Goal: Task Accomplishment & Management: Manage account settings

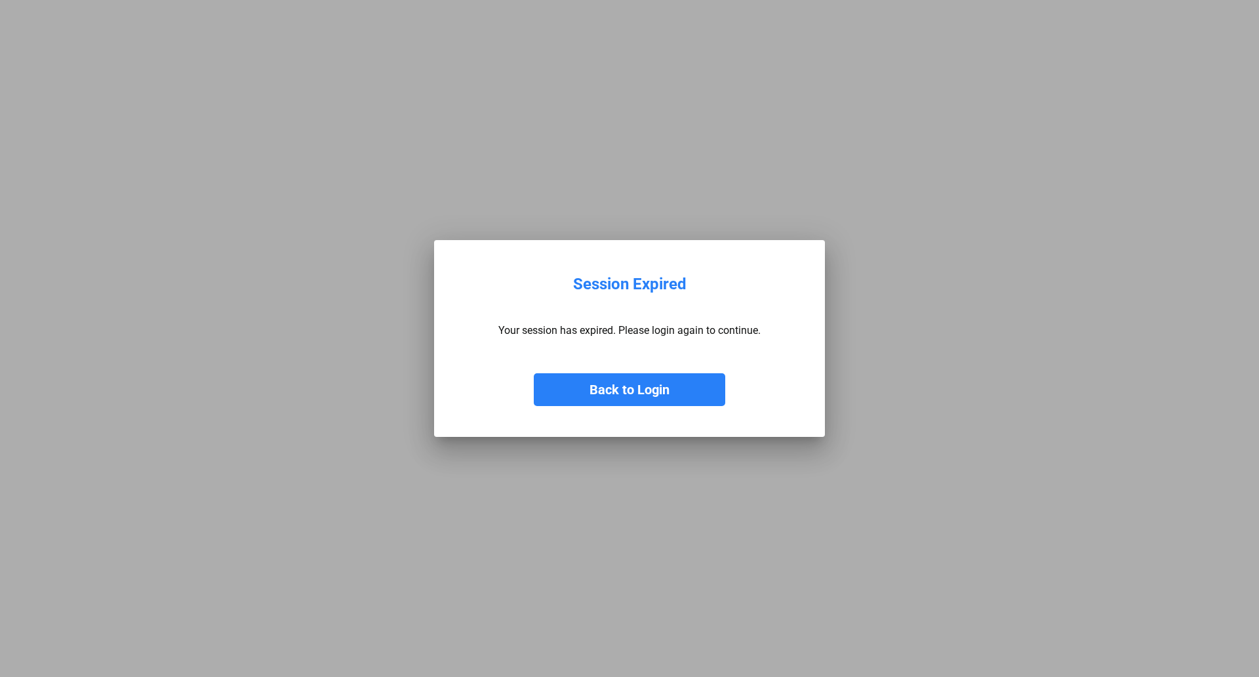
click at [623, 389] on button "Back to Login" at bounding box center [629, 389] width 191 height 33
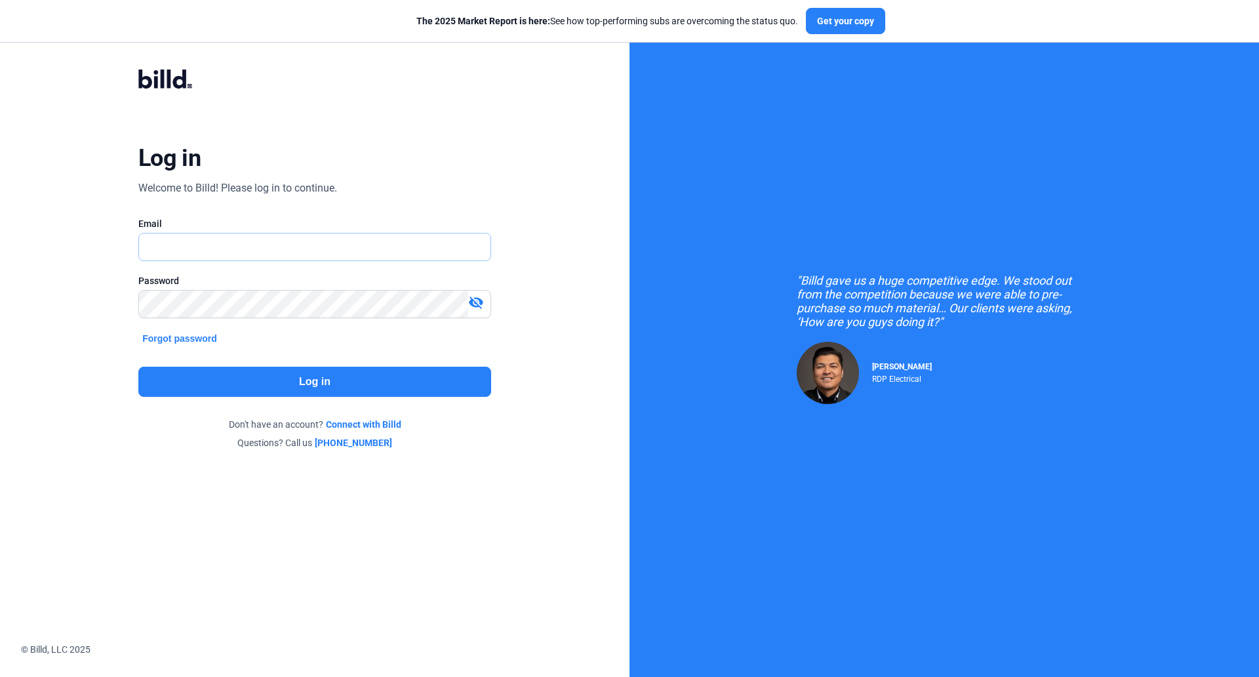
type input "[EMAIL_ADDRESS][DOMAIN_NAME]"
click at [302, 377] on button "Log in" at bounding box center [314, 382] width 353 height 30
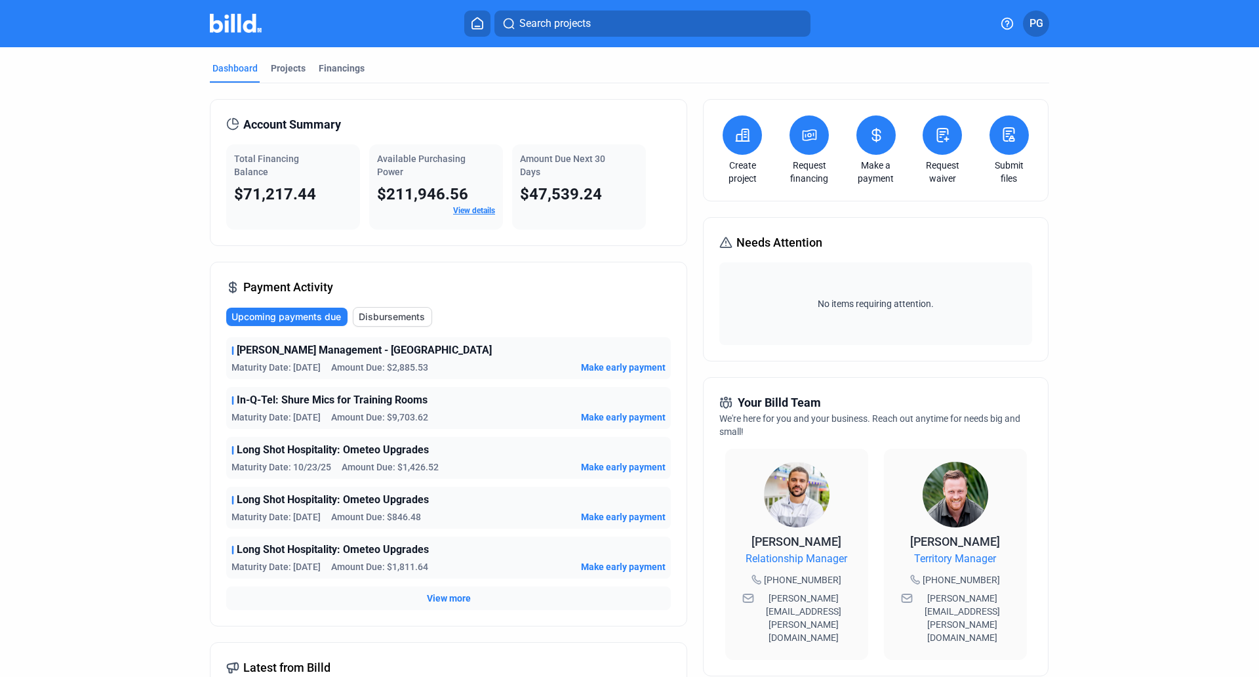
drag, startPoint x: 1251, startPoint y: 167, endPoint x: 1234, endPoint y: 327, distance: 161.6
click at [1234, 327] on div "Dashboard Projects Financings Account Summary Total Financing Balance $71,217.4…" at bounding box center [629, 500] width 1259 height 907
click at [1040, 22] on span "PG" at bounding box center [1037, 24] width 14 height 16
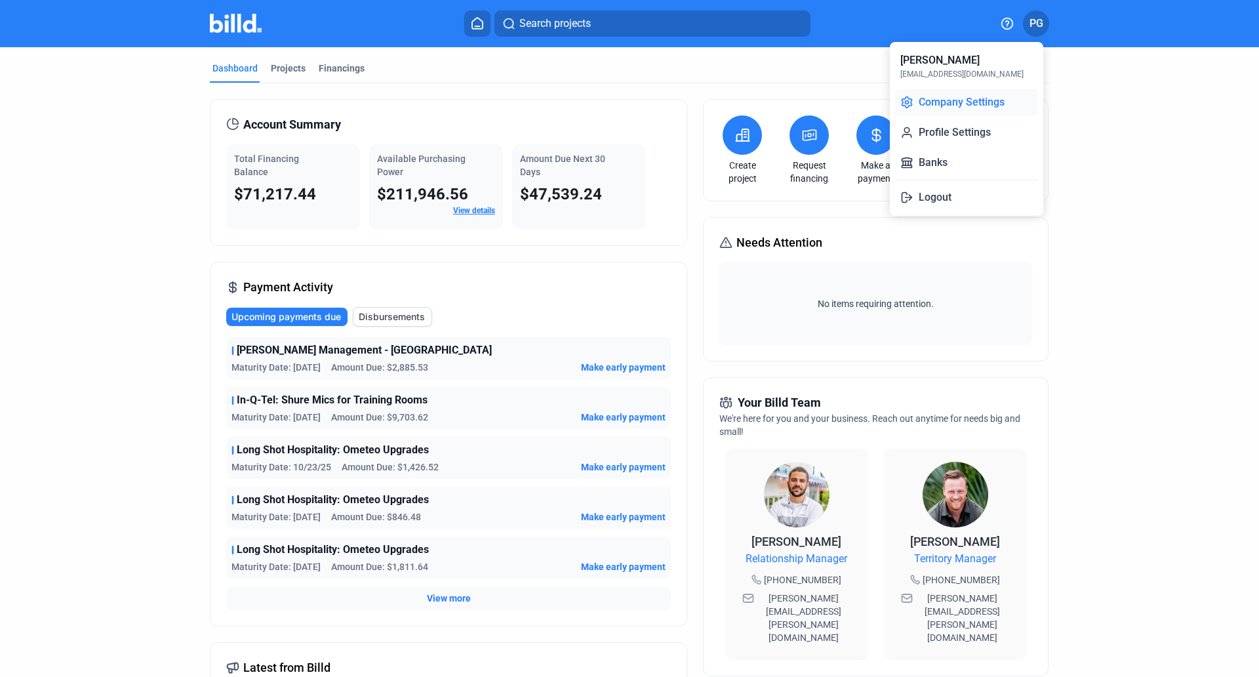
click at [987, 104] on button "Company Settings" at bounding box center [966, 102] width 143 height 26
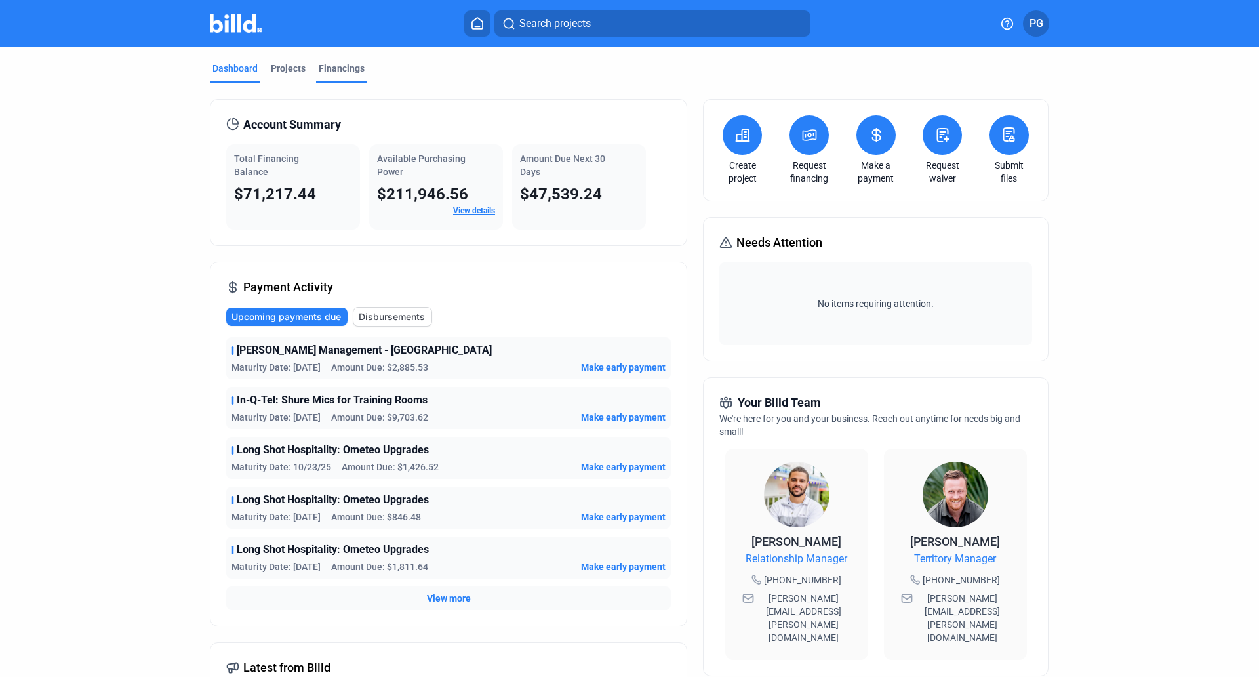
click at [328, 66] on div "Financings" at bounding box center [342, 68] width 46 height 13
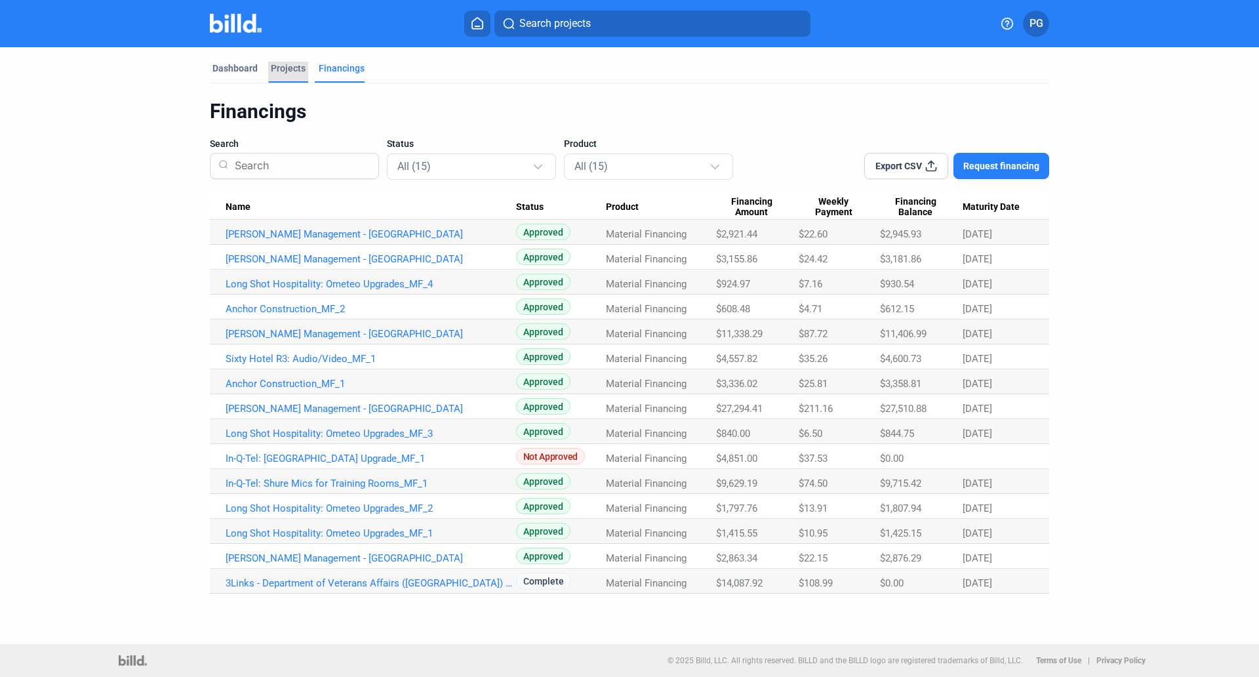
click at [279, 68] on div "Projects" at bounding box center [288, 68] width 35 height 13
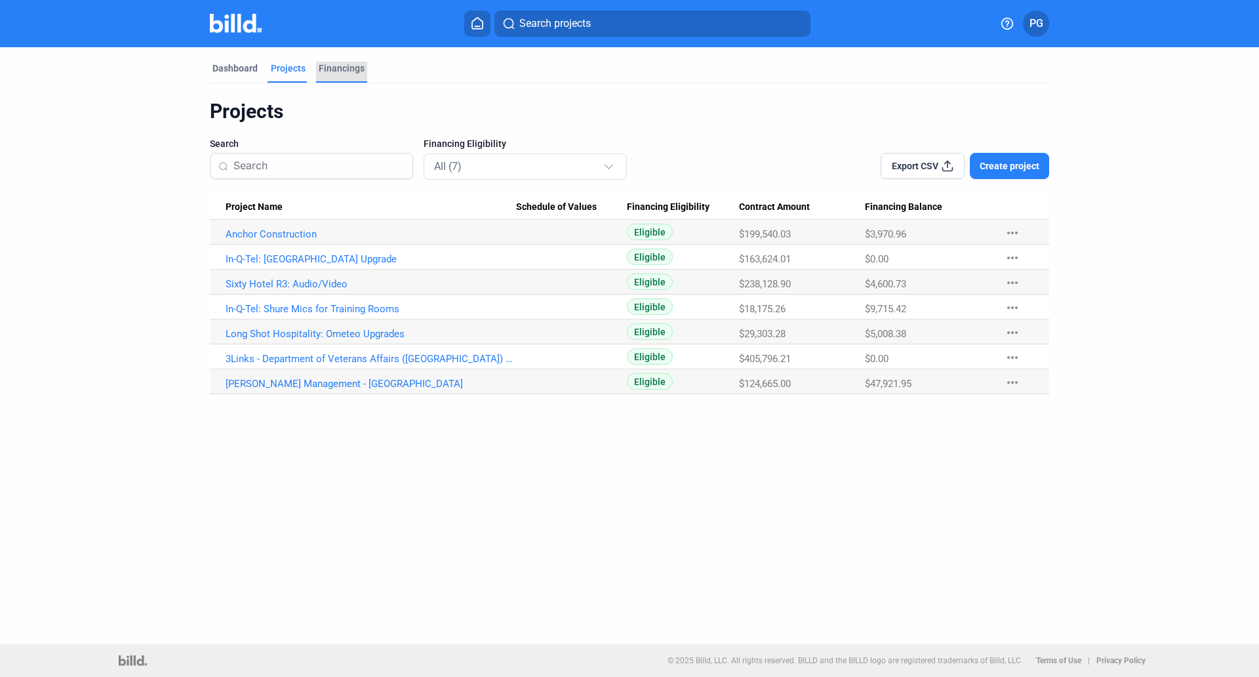
click at [334, 65] on div "Financings" at bounding box center [342, 68] width 46 height 13
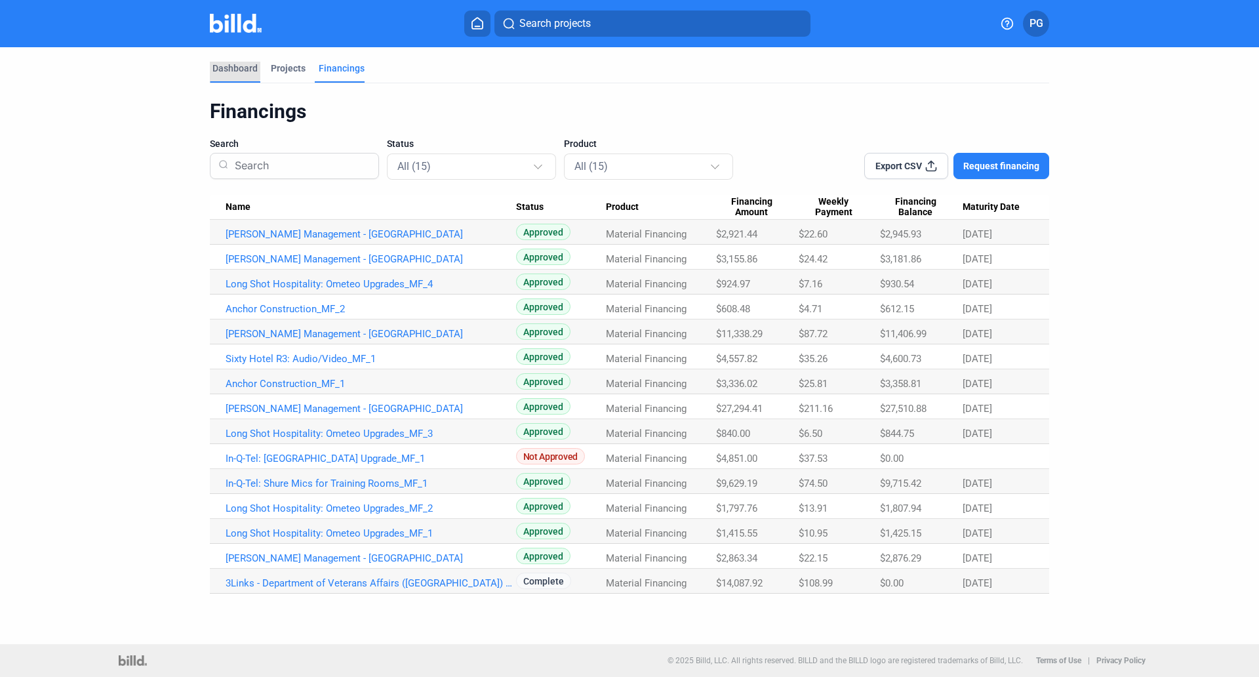
click at [227, 70] on div "Dashboard" at bounding box center [234, 68] width 45 height 13
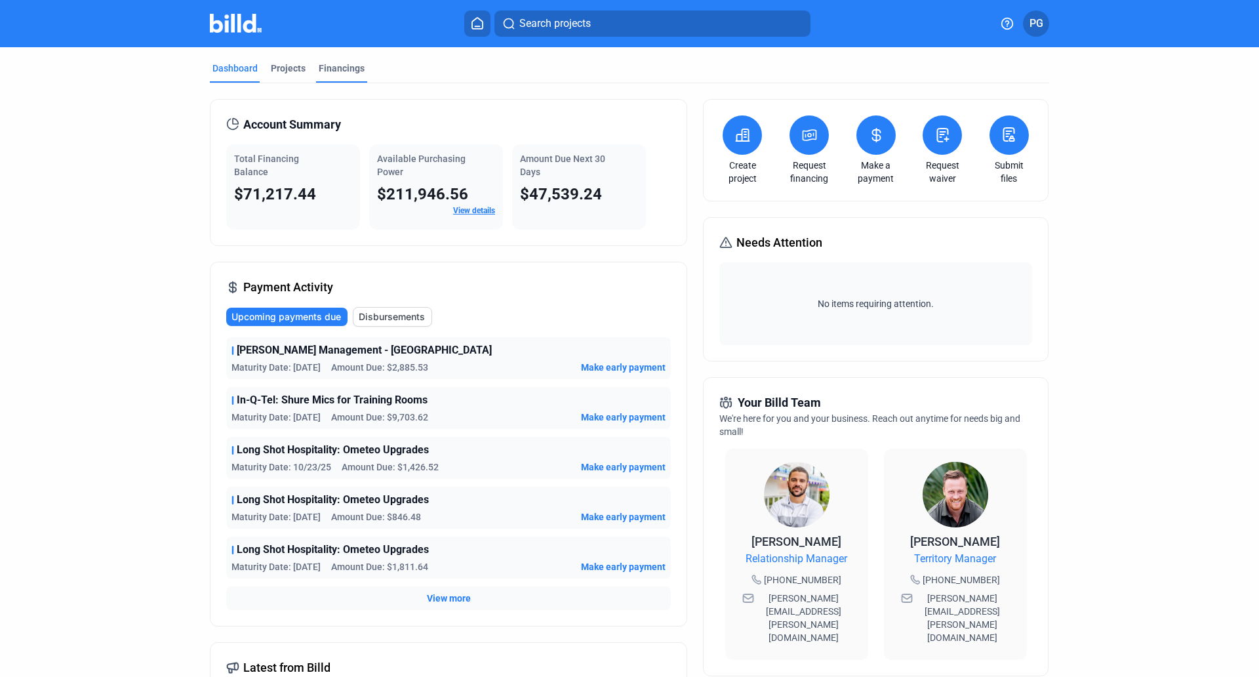
click at [316, 64] on div "Financings" at bounding box center [341, 72] width 51 height 21
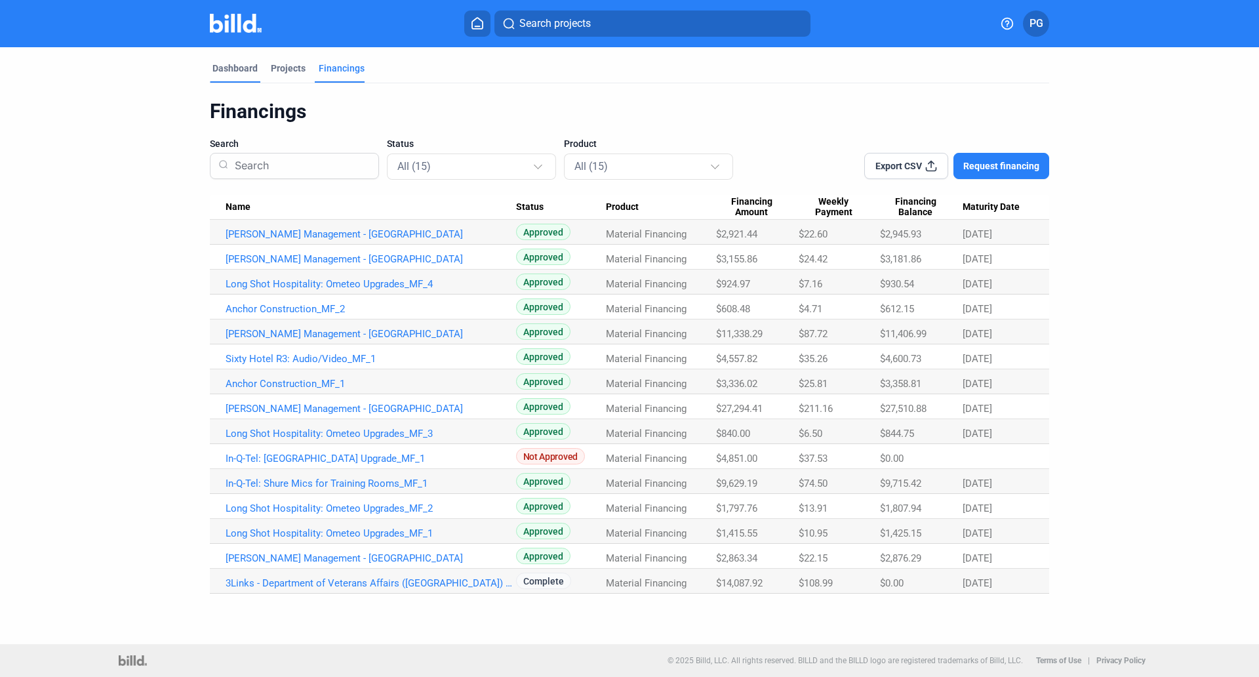
click at [234, 70] on div "Dashboard" at bounding box center [234, 68] width 45 height 13
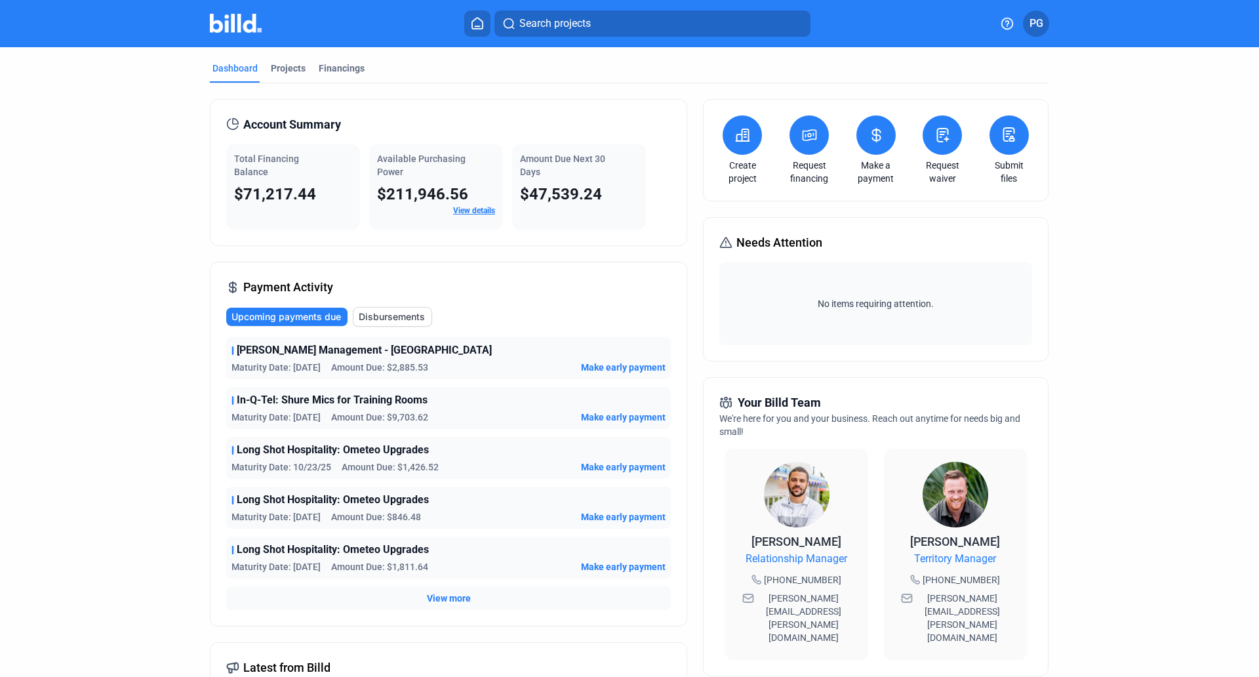
click at [737, 133] on icon at bounding box center [742, 135] width 16 height 16
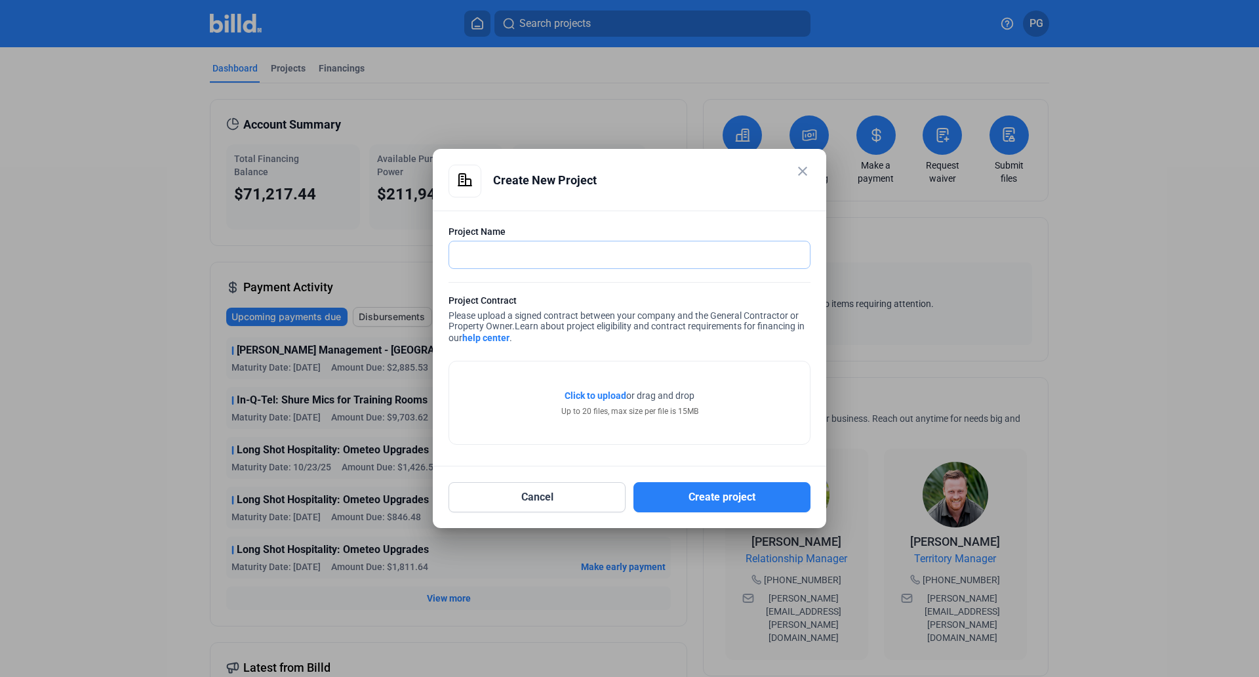
click at [475, 255] on input "text" at bounding box center [622, 254] width 346 height 27
click at [795, 172] on mat-icon "close" at bounding box center [803, 171] width 16 height 16
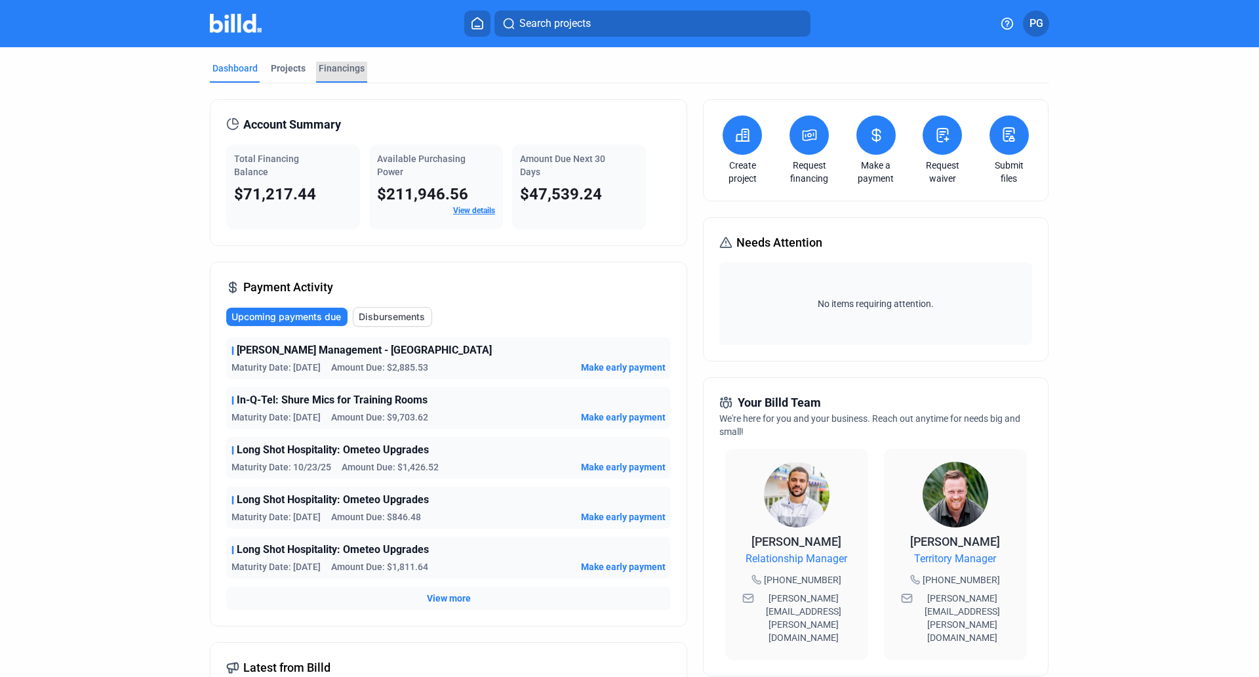
click at [342, 67] on div "Financings" at bounding box center [342, 68] width 46 height 13
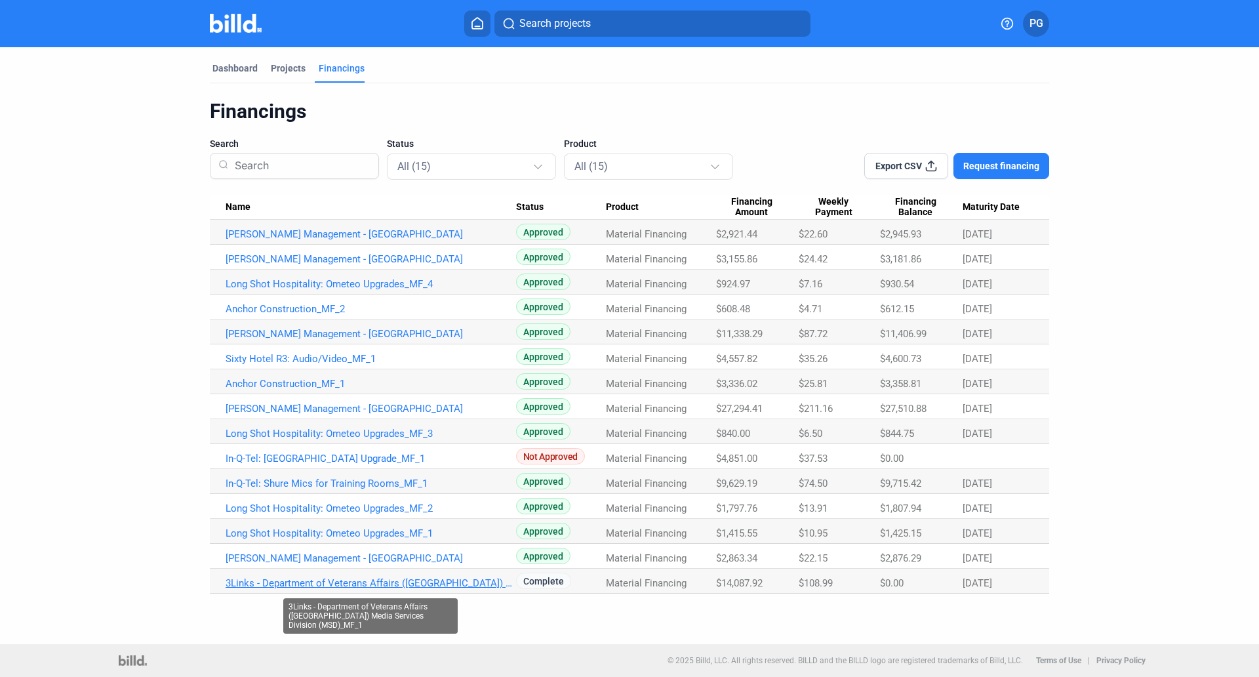
drag, startPoint x: 773, startPoint y: 581, endPoint x: 226, endPoint y: 585, distance: 546.3
click at [226, 585] on tr "3Links - Department of Veterans Affairs ([GEOGRAPHIC_DATA]) Media Services Divi…" at bounding box center [629, 581] width 839 height 25
copy tr "3Links - Department of Veterans Affairs ([GEOGRAPHIC_DATA]) Media Services Divi…"
click at [235, 69] on div "Dashboard" at bounding box center [234, 68] width 45 height 13
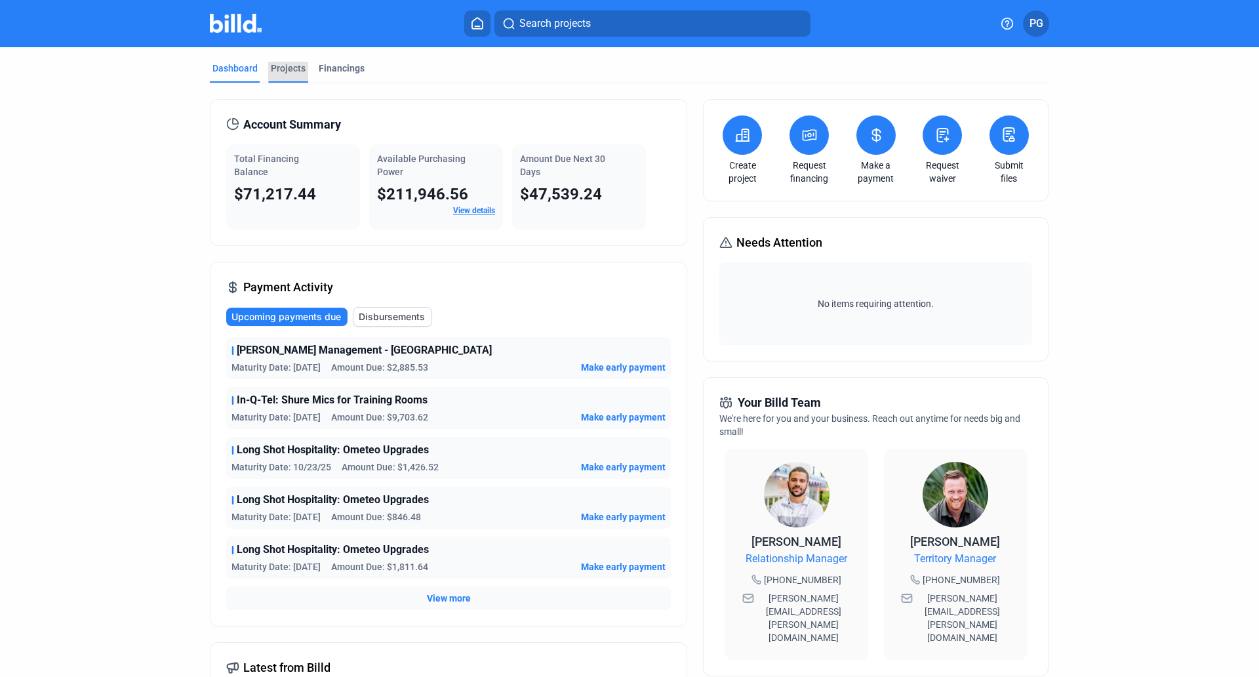
click at [285, 69] on div "Projects" at bounding box center [288, 68] width 35 height 13
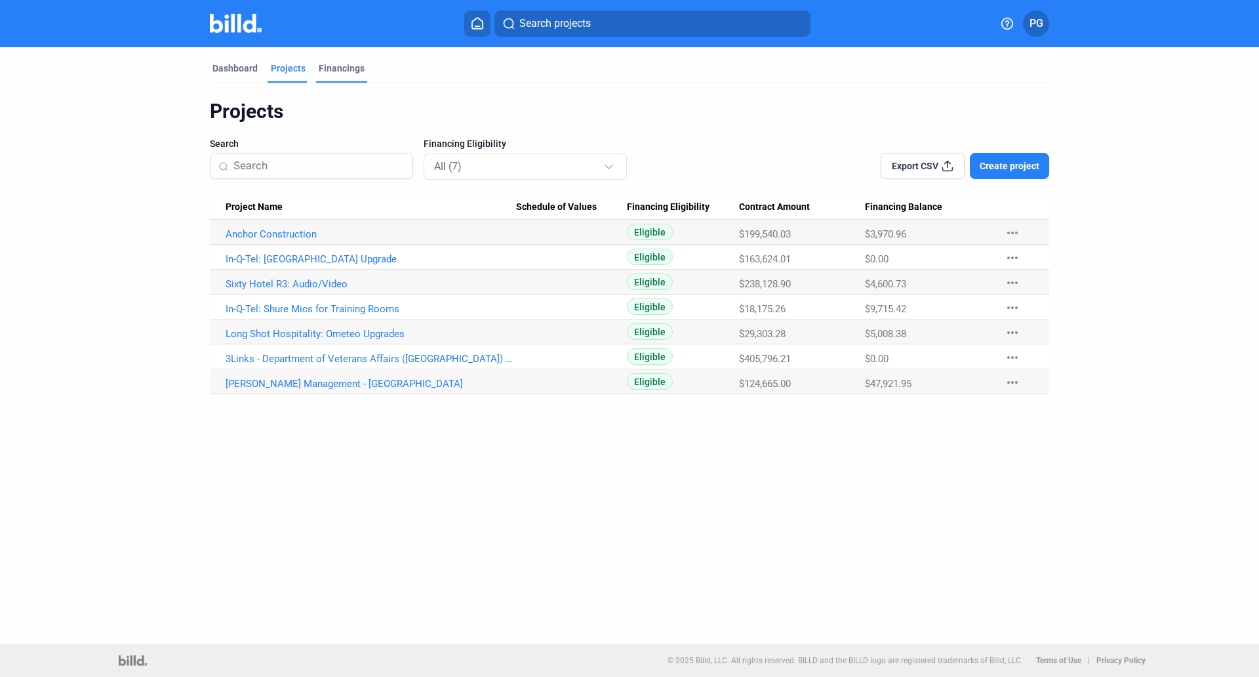
click at [341, 65] on div "Financings" at bounding box center [342, 68] width 46 height 13
